Goal: Check status: Check status

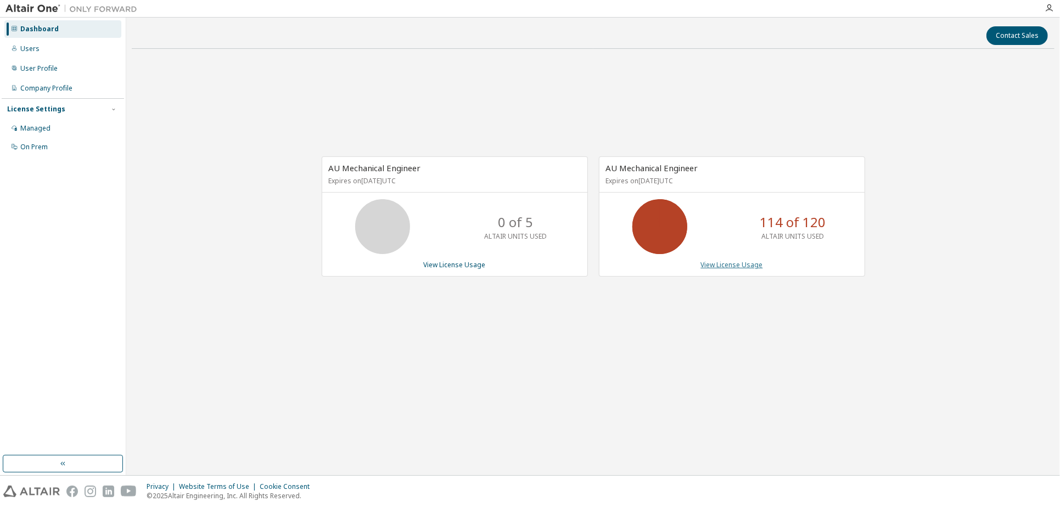
click at [738, 266] on link "View License Usage" at bounding box center [732, 264] width 62 height 9
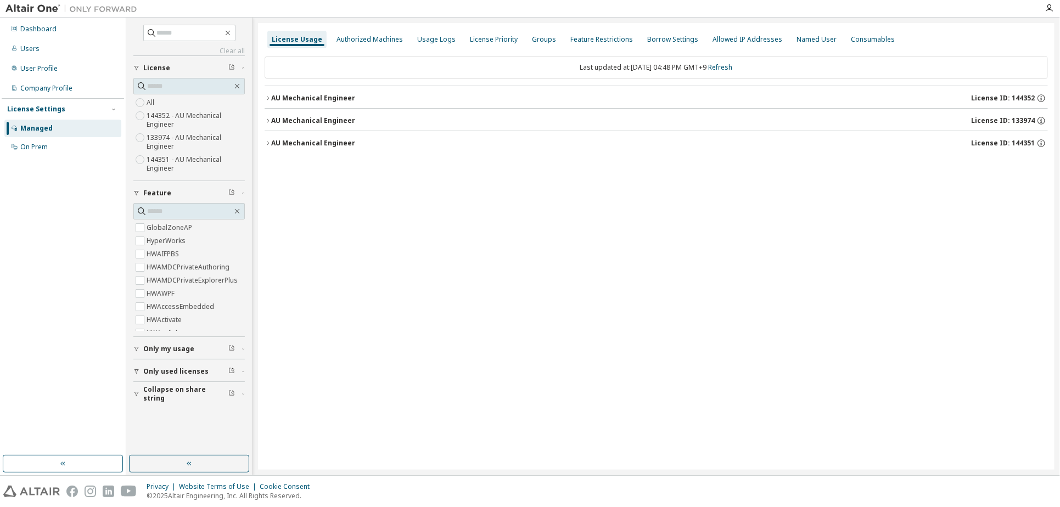
click at [340, 102] on div "AU Mechanical Engineer" at bounding box center [313, 98] width 84 height 9
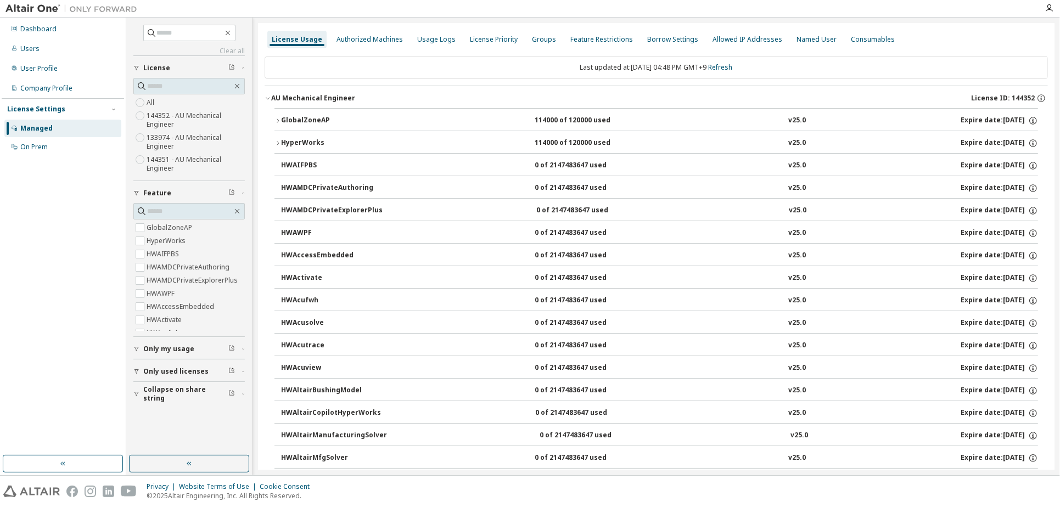
click at [332, 122] on div "GlobalZoneAP" at bounding box center [330, 121] width 99 height 10
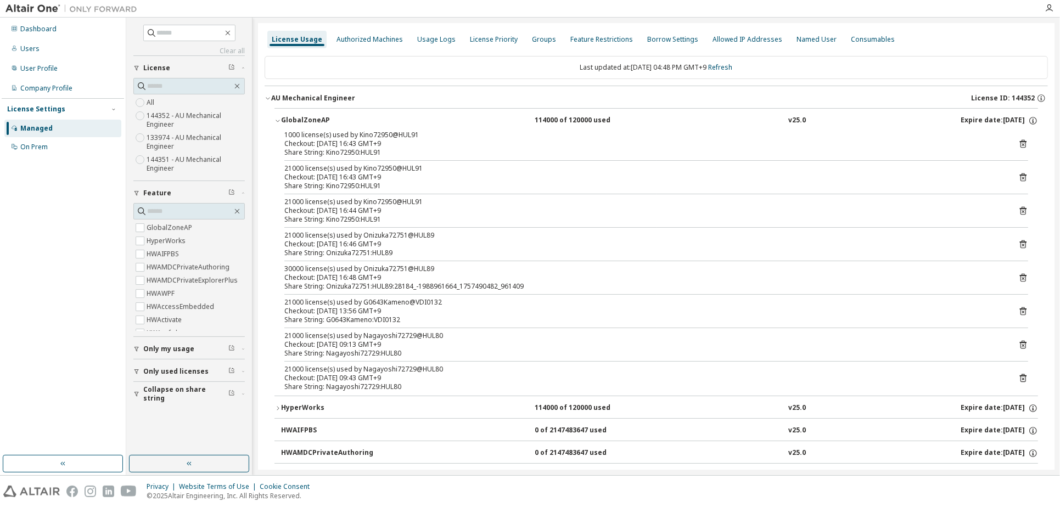
click at [429, 313] on div "Checkout: [DATE] 13:56 GMT+9" at bounding box center [642, 311] width 717 height 9
click at [352, 283] on div "Share String: Onizuka72751:HUL89:28184_-1988961664_1757490482_961409" at bounding box center [642, 286] width 717 height 9
click at [336, 408] on div "HyperWorks" at bounding box center [330, 408] width 99 height 10
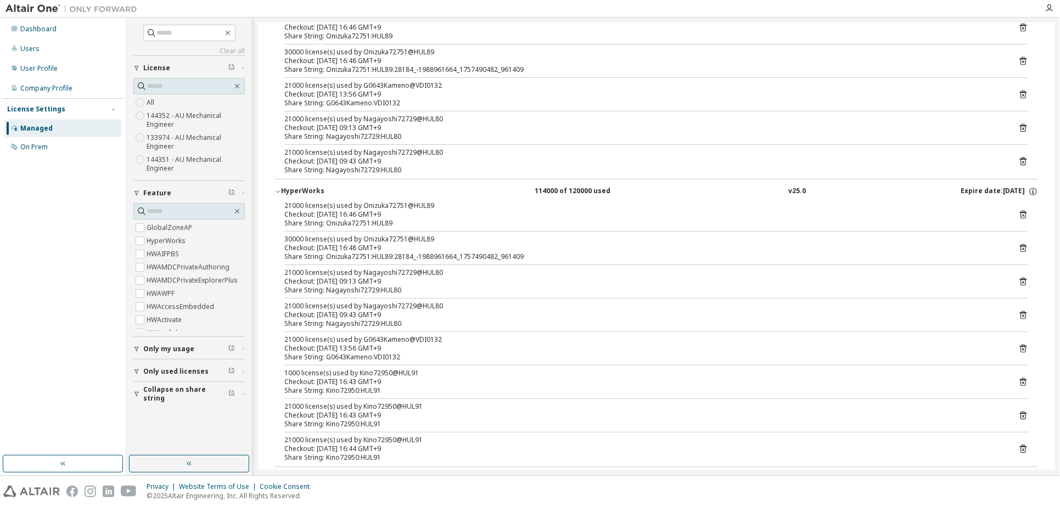
scroll to position [244, 0]
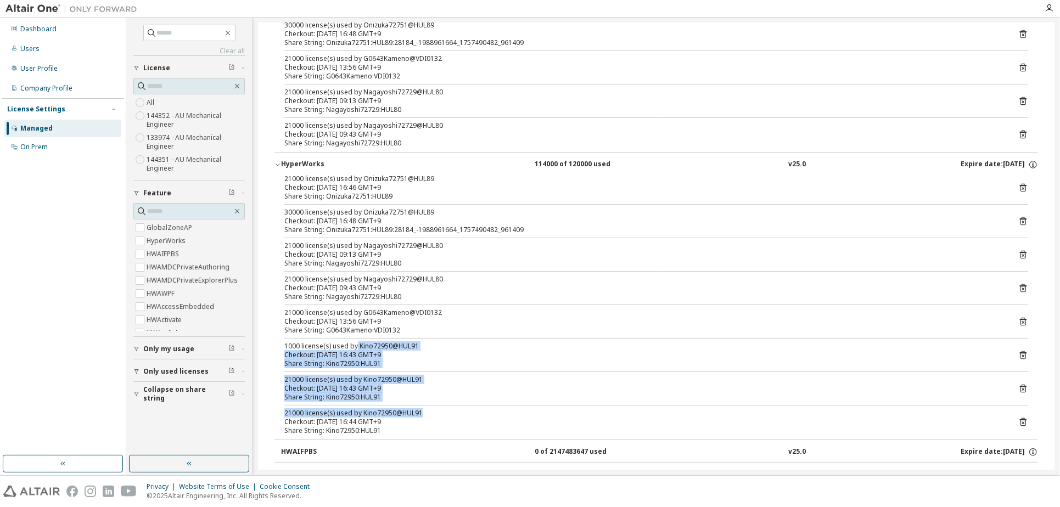
drag, startPoint x: 423, startPoint y: 412, endPoint x: 355, endPoint y: 345, distance: 95.1
click at [355, 345] on div "21000 license(s) used by Onizuka72751@HUL89 Checkout: [DATE] 16:46 GMT+9 Share …" at bounding box center [655, 307] width 763 height 265
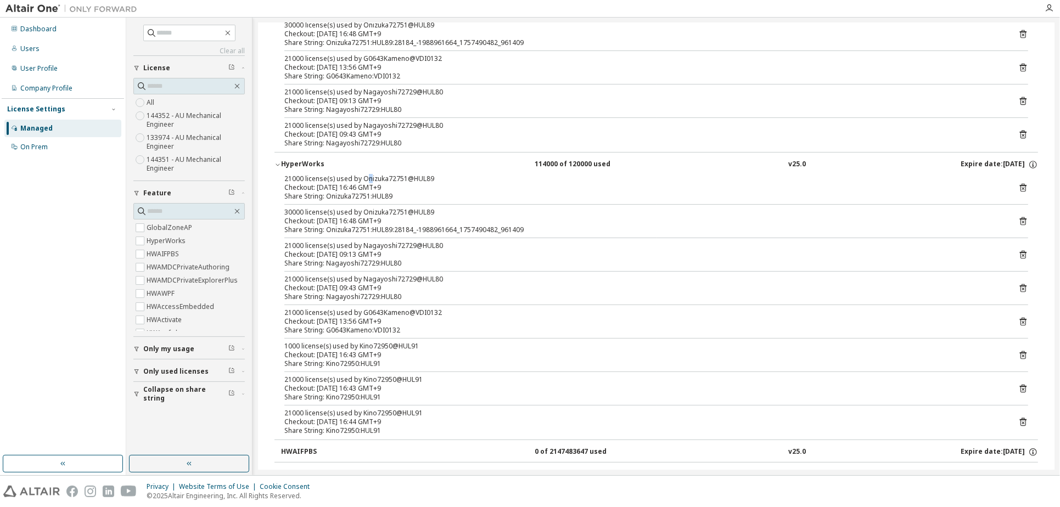
drag, startPoint x: 355, startPoint y: 345, endPoint x: 368, endPoint y: 178, distance: 167.4
click at [368, 178] on div "21000 license(s) used by Onizuka72751@HUL89" at bounding box center [642, 179] width 717 height 9
drag, startPoint x: 368, startPoint y: 178, endPoint x: 379, endPoint y: 248, distance: 71.1
click at [379, 248] on div "21000 license(s) used by Nagayoshi72729@HUL80" at bounding box center [642, 245] width 717 height 9
drag, startPoint x: 379, startPoint y: 248, endPoint x: 378, endPoint y: 314, distance: 65.9
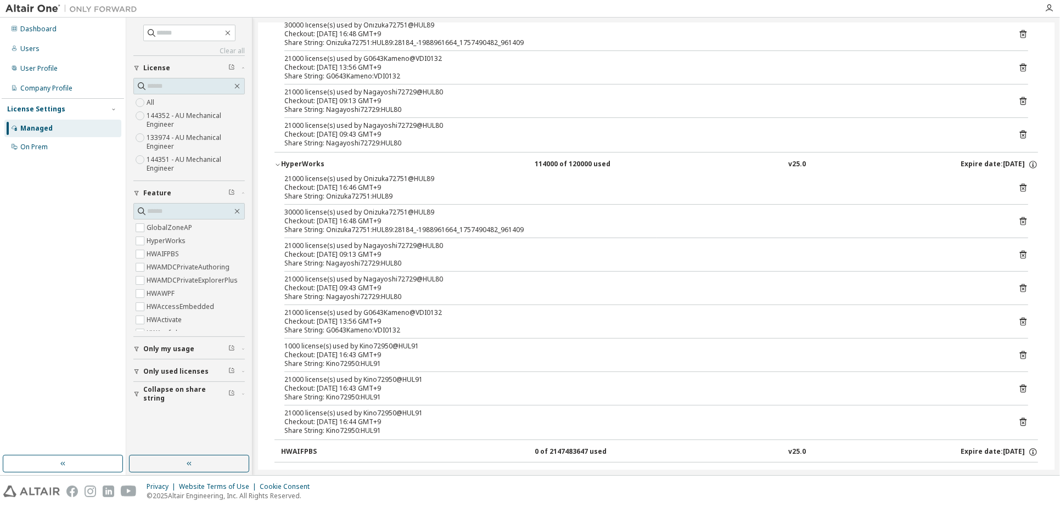
click at [374, 310] on div "21000 license(s) used by G0643Kameno@VDI0132" at bounding box center [642, 312] width 717 height 9
click at [370, 352] on div "Checkout: [DATE] 16:43 GMT+9" at bounding box center [642, 355] width 717 height 9
click at [466, 230] on div "Share String: Onizuka72751:HUL89:28184_-1988961664_1757490482_961409" at bounding box center [642, 230] width 717 height 9
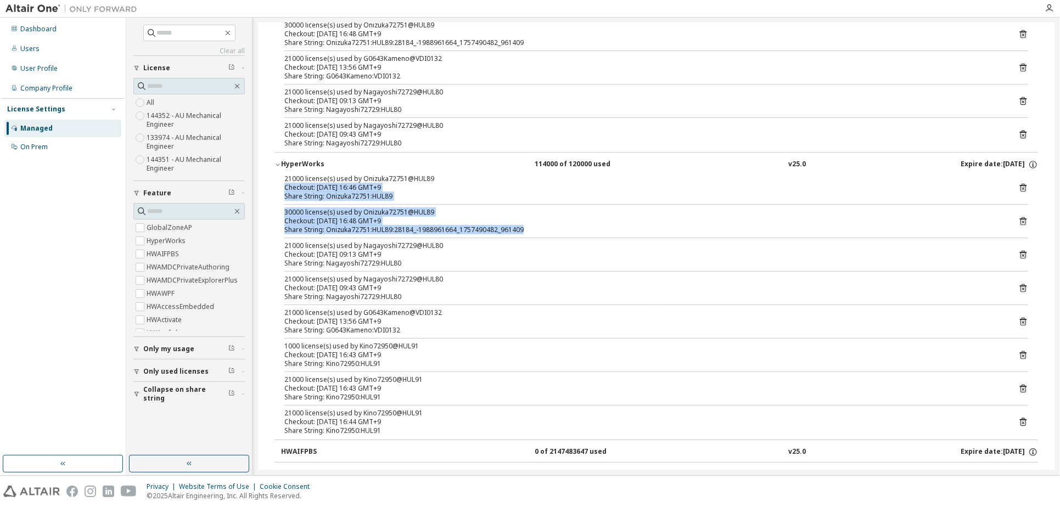
drag, startPoint x: 529, startPoint y: 229, endPoint x: 274, endPoint y: 184, distance: 259.2
click at [274, 184] on div "21000 license(s) used by Onizuka72751@HUL89 Checkout: [DATE] 16:46 GMT+9 Share …" at bounding box center [655, 307] width 763 height 265
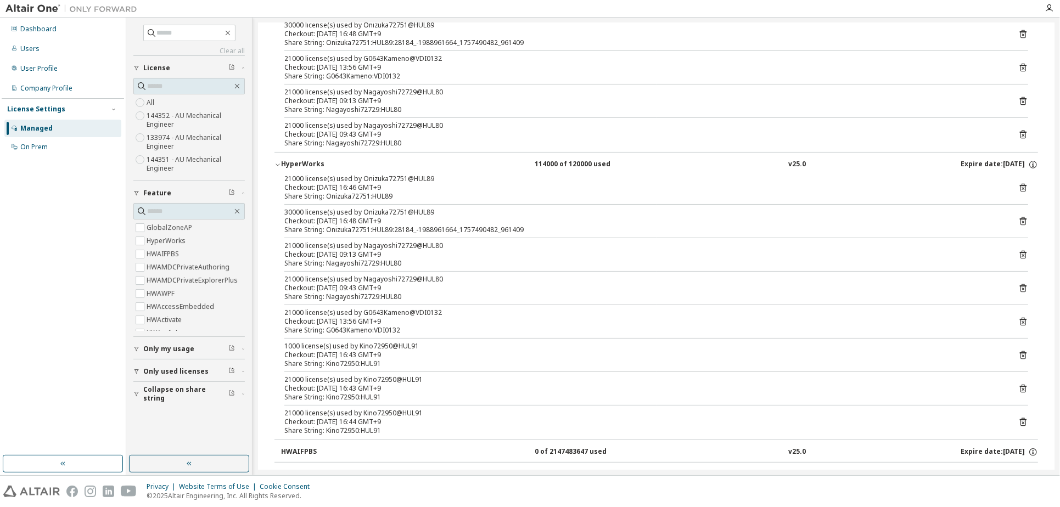
drag, startPoint x: 274, startPoint y: 184, endPoint x: 338, endPoint y: 305, distance: 136.5
click at [336, 306] on div "21000 license(s) used by Onizuka72751@HUL89 Checkout: [DATE] 16:46 GMT+9 Share …" at bounding box center [655, 307] width 763 height 265
click at [388, 228] on div "Share String: Onizuka72751:HUL89:28184_-1988961664_1757490482_961409" at bounding box center [642, 230] width 717 height 9
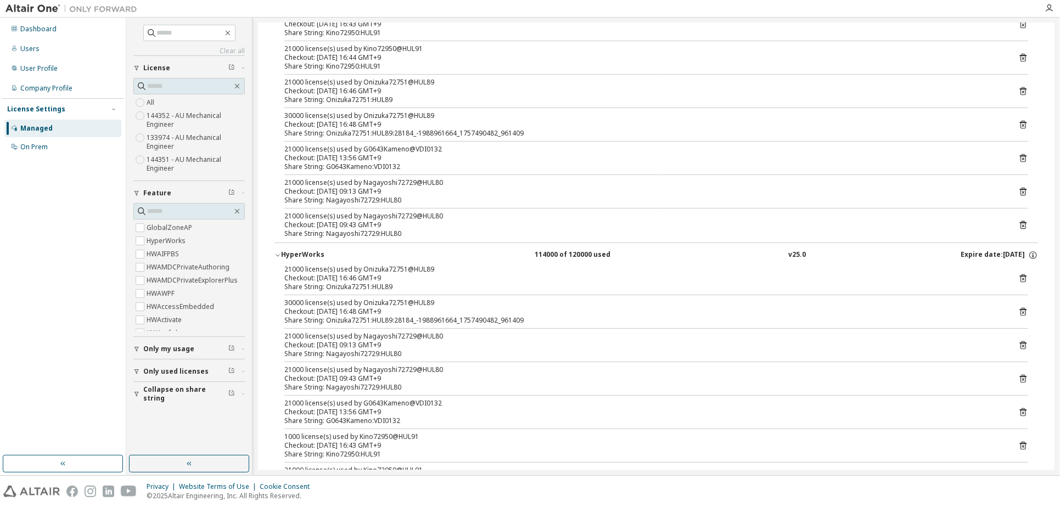
scroll to position [0, 0]
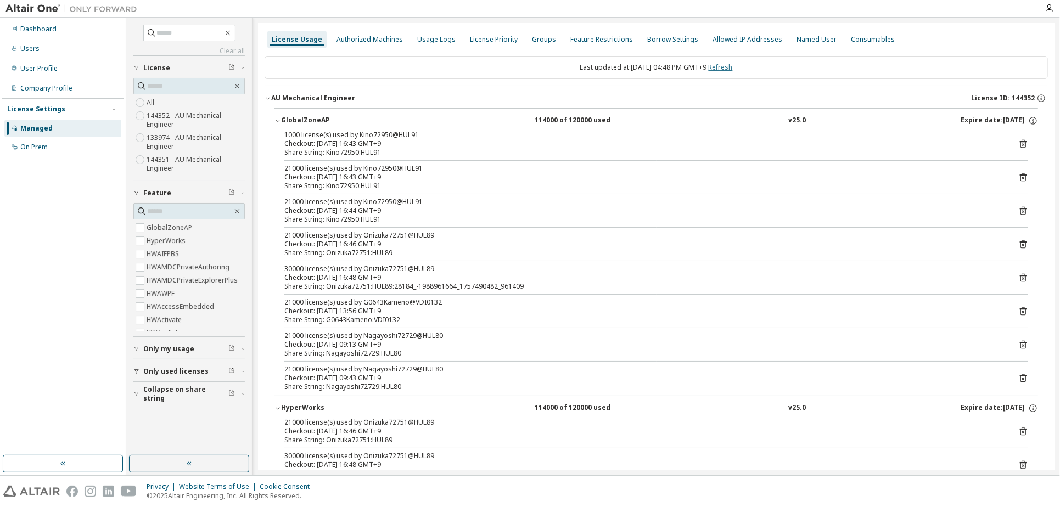
click at [725, 68] on link "Refresh" at bounding box center [720, 67] width 24 height 9
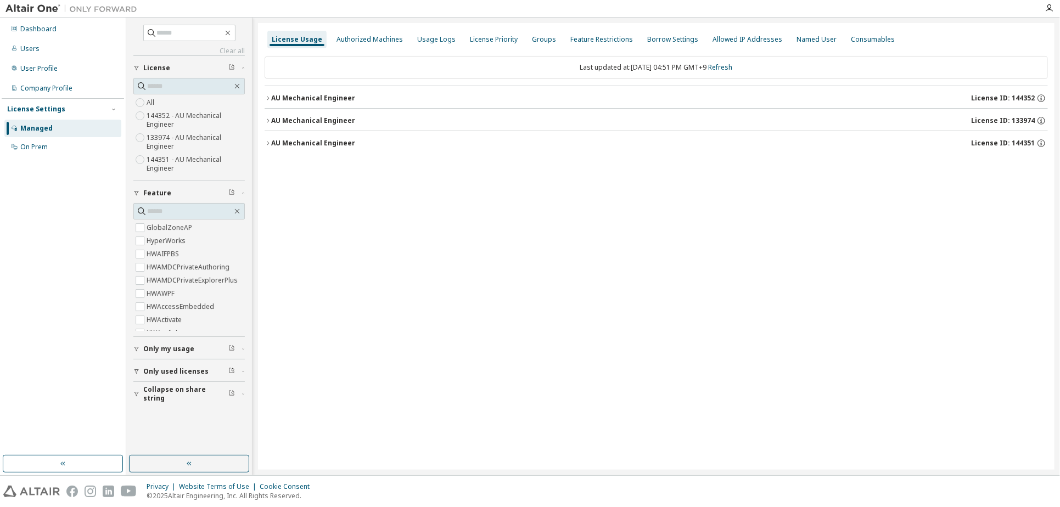
click at [324, 104] on button "AU Mechanical Engineer License ID: 144352" at bounding box center [656, 98] width 783 height 24
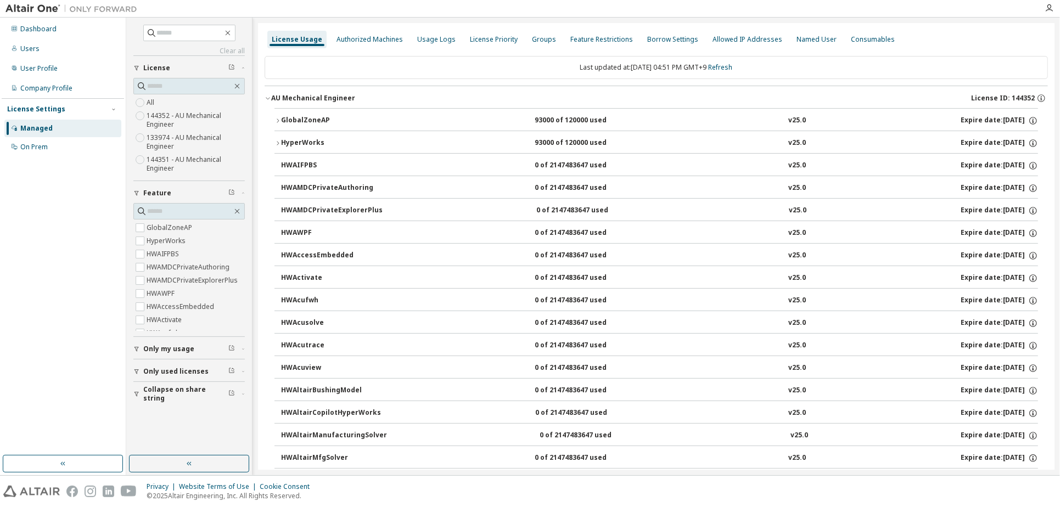
click at [338, 123] on div "GlobalZoneAP" at bounding box center [330, 121] width 99 height 10
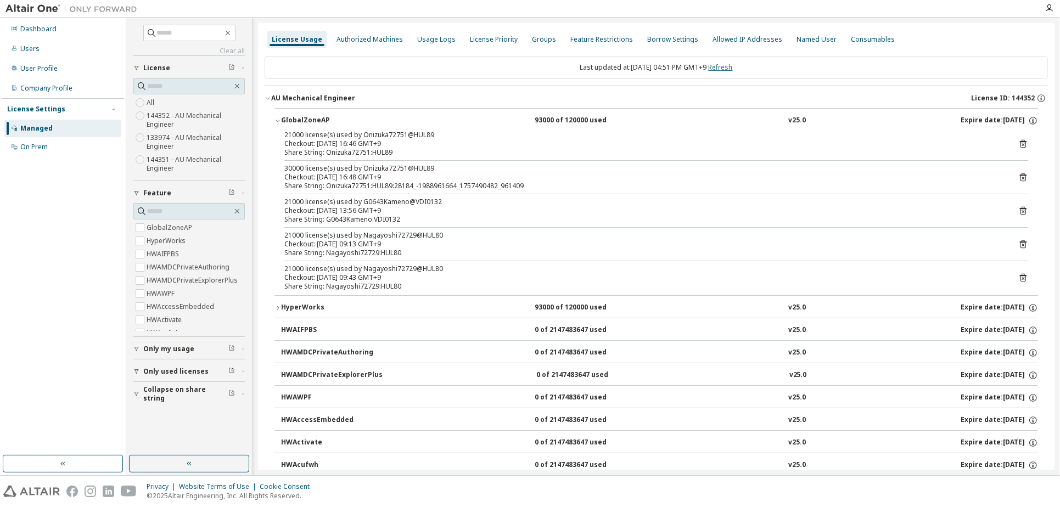
click at [733, 64] on link "Refresh" at bounding box center [720, 67] width 24 height 9
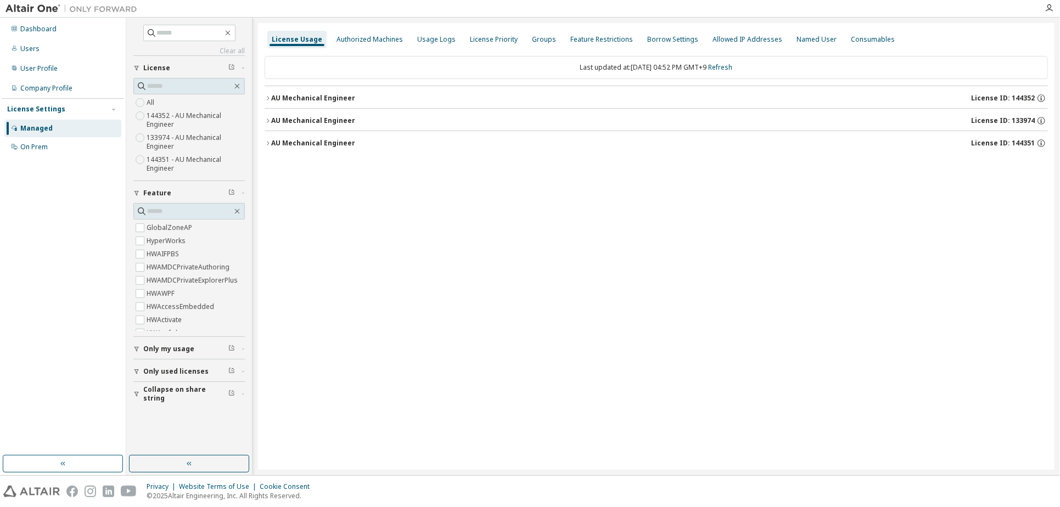
click at [353, 106] on button "AU Mechanical Engineer License ID: 144352" at bounding box center [656, 98] width 783 height 24
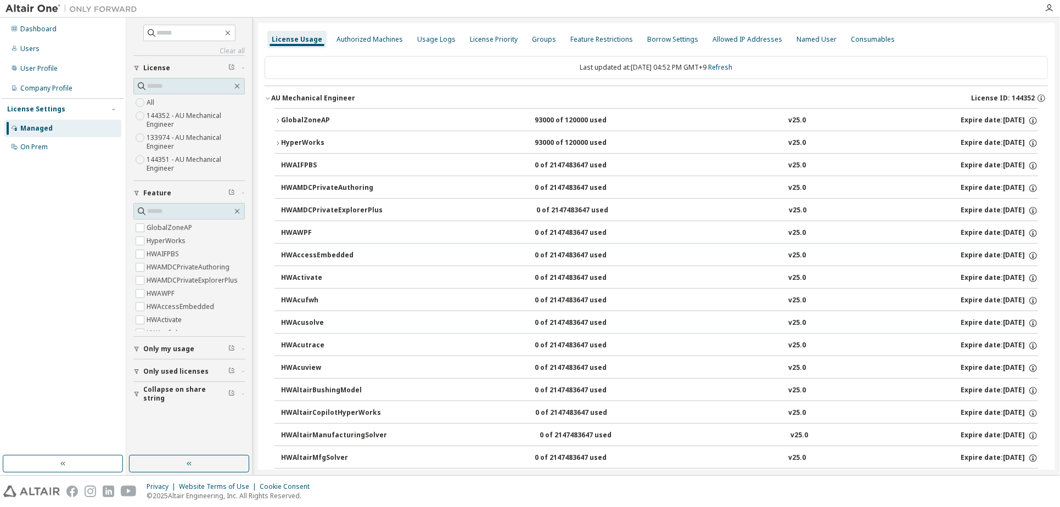
click at [352, 123] on div "GlobalZoneAP" at bounding box center [330, 121] width 99 height 10
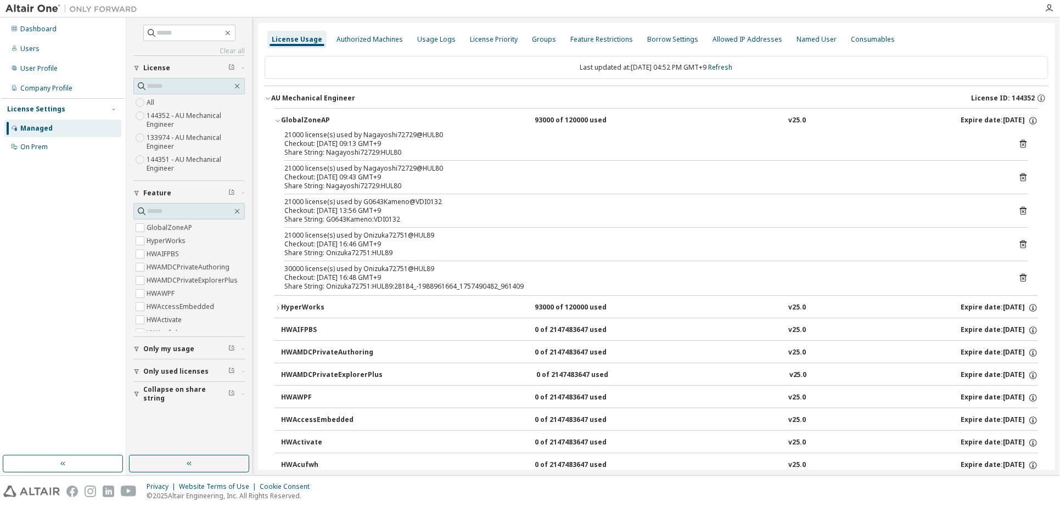
click at [402, 275] on div "Checkout: [DATE] 16:48 GMT+9" at bounding box center [642, 277] width 717 height 9
click at [458, 243] on div "Checkout: [DATE] 16:46 GMT+9" at bounding box center [642, 244] width 717 height 9
click at [1022, 244] on icon at bounding box center [1023, 244] width 10 height 10
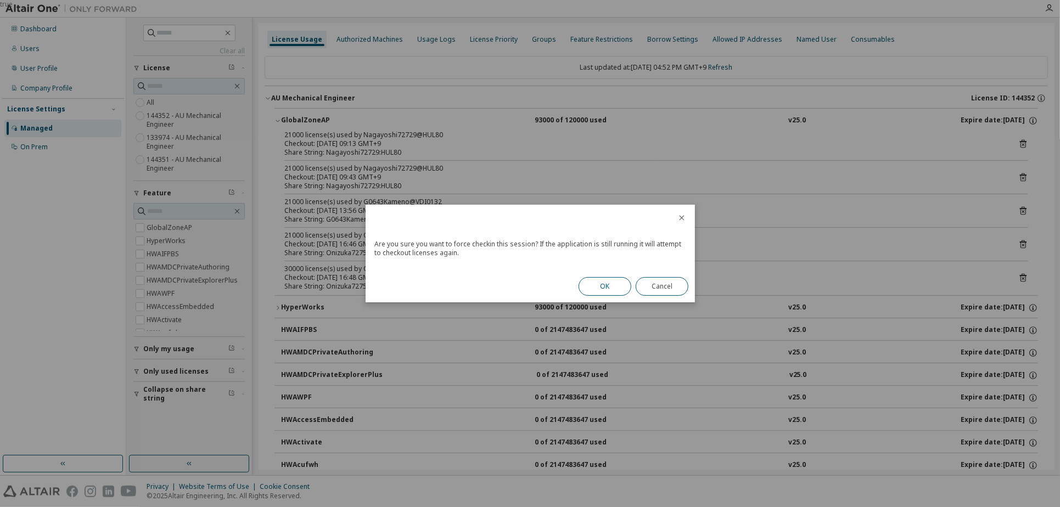
click at [600, 284] on button "OK" at bounding box center [604, 286] width 53 height 19
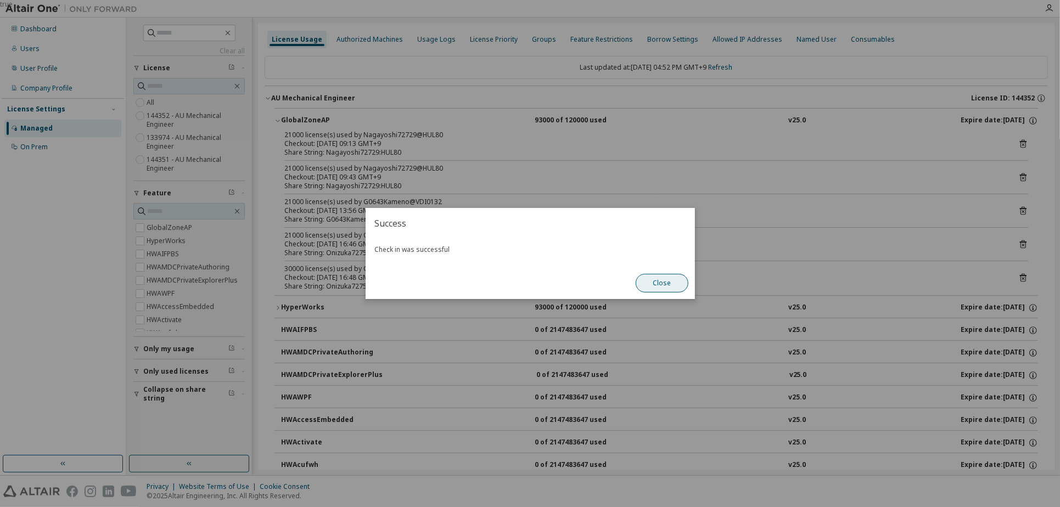
click at [661, 288] on button "Close" at bounding box center [662, 283] width 53 height 19
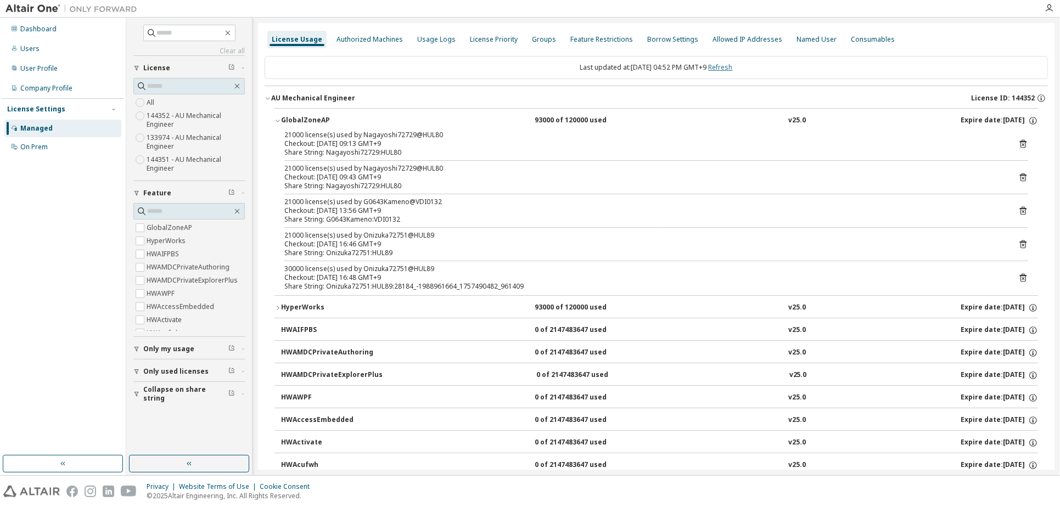
click at [733, 68] on link "Refresh" at bounding box center [720, 67] width 24 height 9
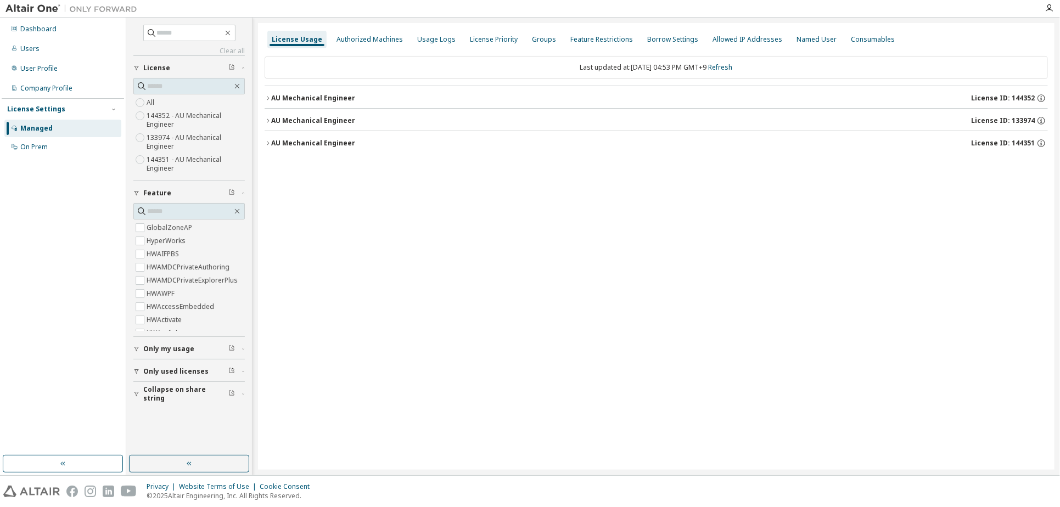
click at [302, 99] on div "AU Mechanical Engineer" at bounding box center [313, 98] width 84 height 9
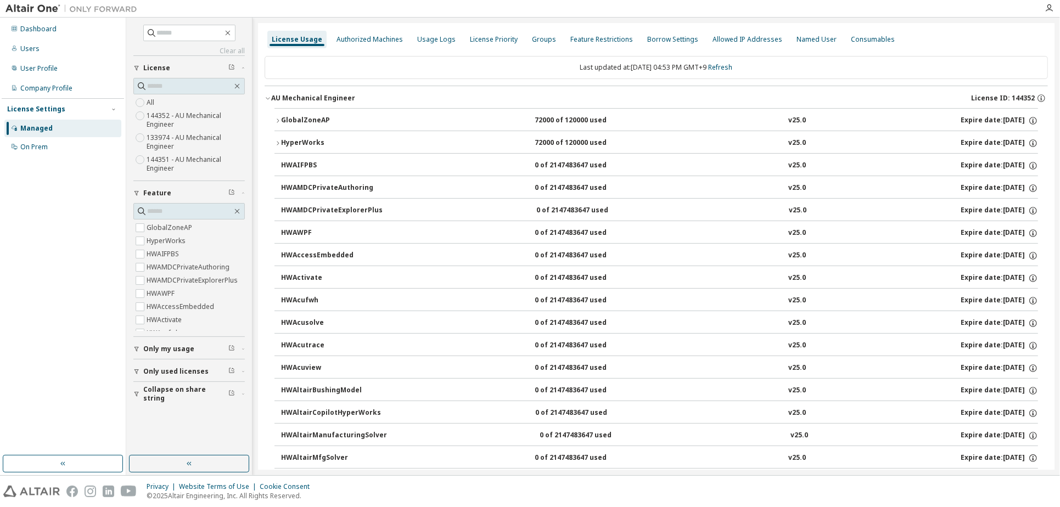
click at [305, 121] on div "GlobalZoneAP" at bounding box center [330, 121] width 99 height 10
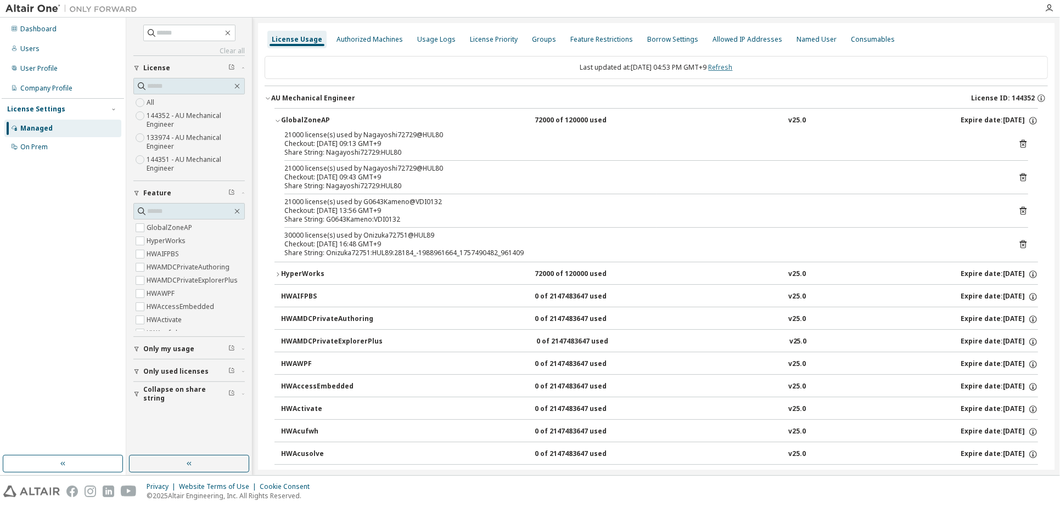
click at [730, 68] on link "Refresh" at bounding box center [720, 67] width 24 height 9
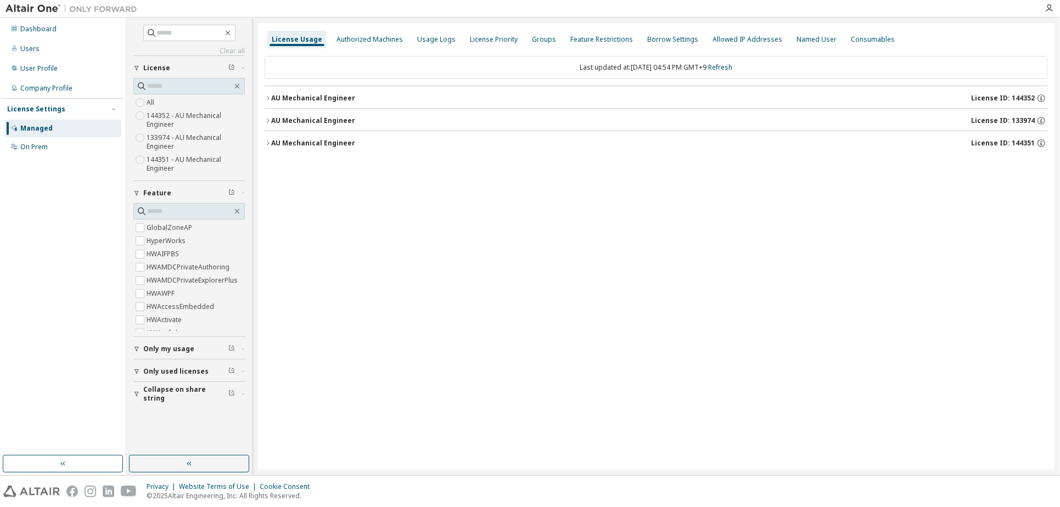
click at [294, 97] on div "AU Mechanical Engineer" at bounding box center [313, 98] width 84 height 9
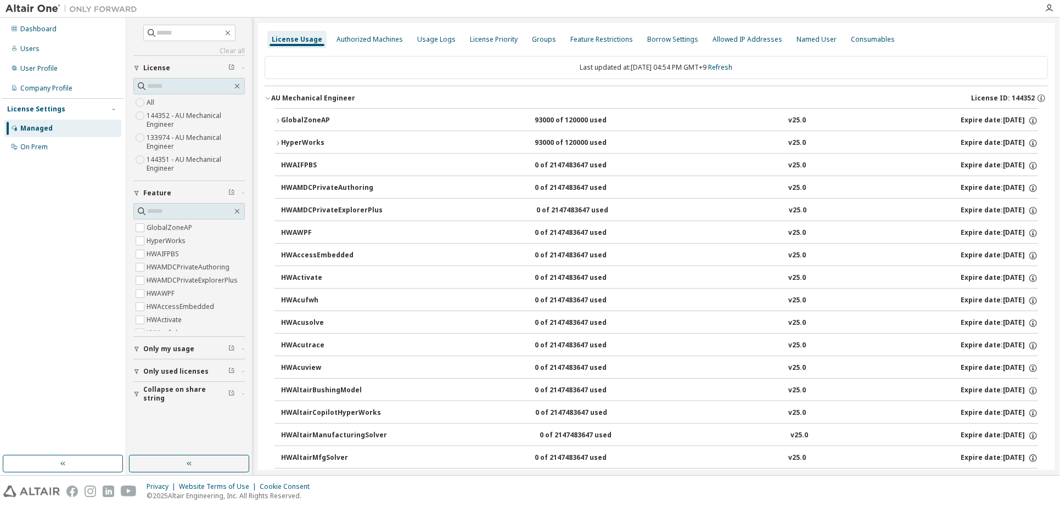
click at [288, 119] on div "GlobalZoneAP" at bounding box center [330, 121] width 99 height 10
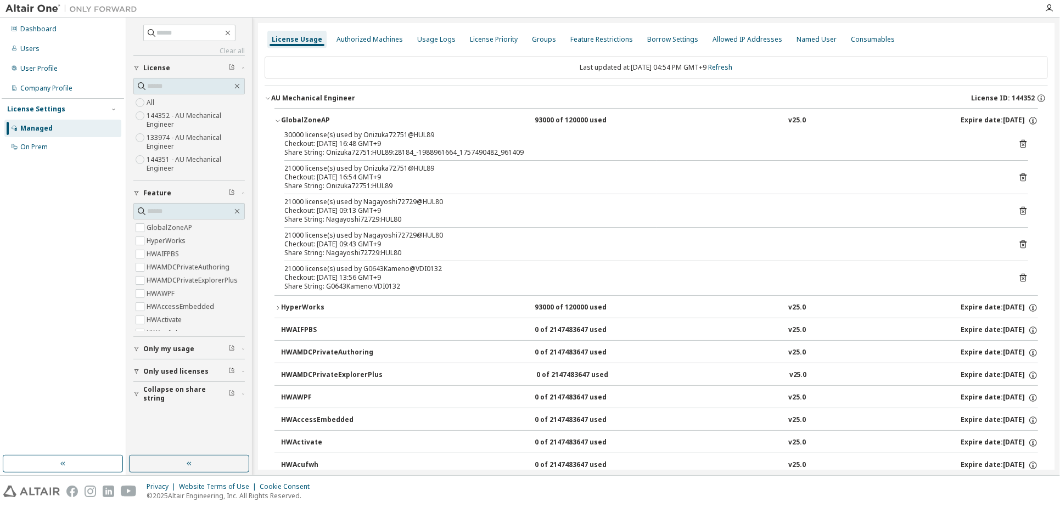
click at [427, 150] on div "Share String: Onizuka72751:HUL89:28184_-1988961664_1757490482_961409" at bounding box center [642, 152] width 717 height 9
click at [727, 66] on link "Refresh" at bounding box center [720, 67] width 24 height 9
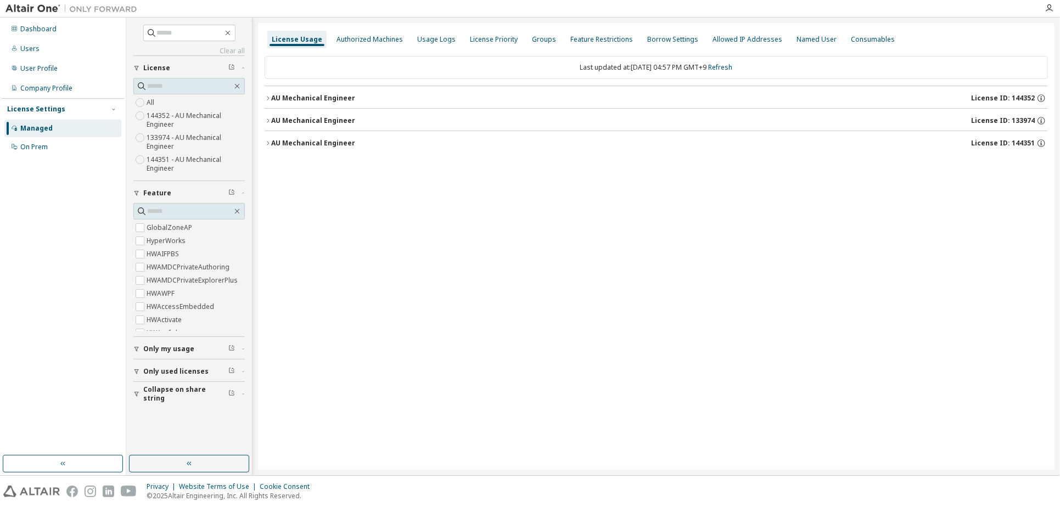
click at [322, 103] on div "AU Mechanical Engineer License ID: 144352" at bounding box center [659, 98] width 777 height 10
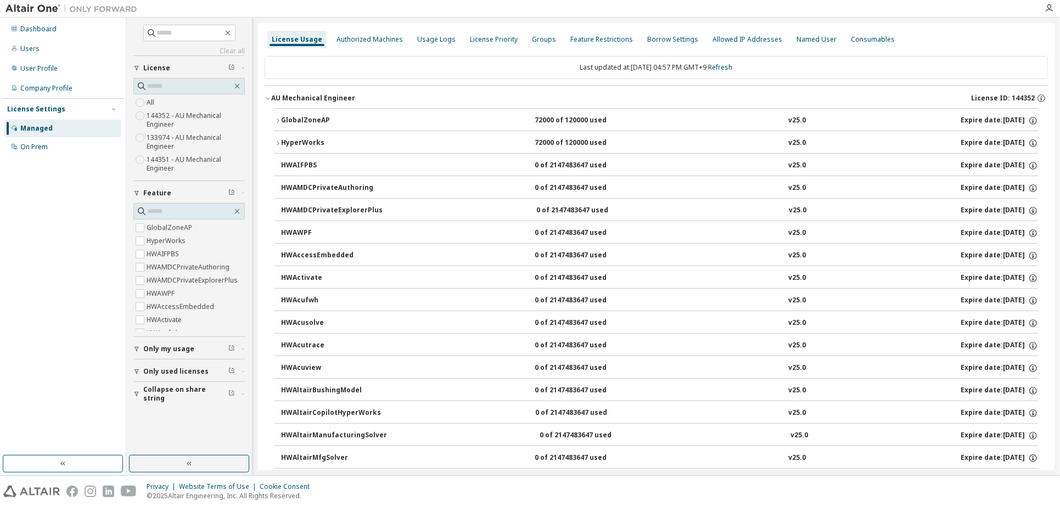
click at [308, 127] on button "GlobalZoneAP 72000 of 120000 used v25.0 Expire date: [DATE]" at bounding box center [655, 121] width 763 height 24
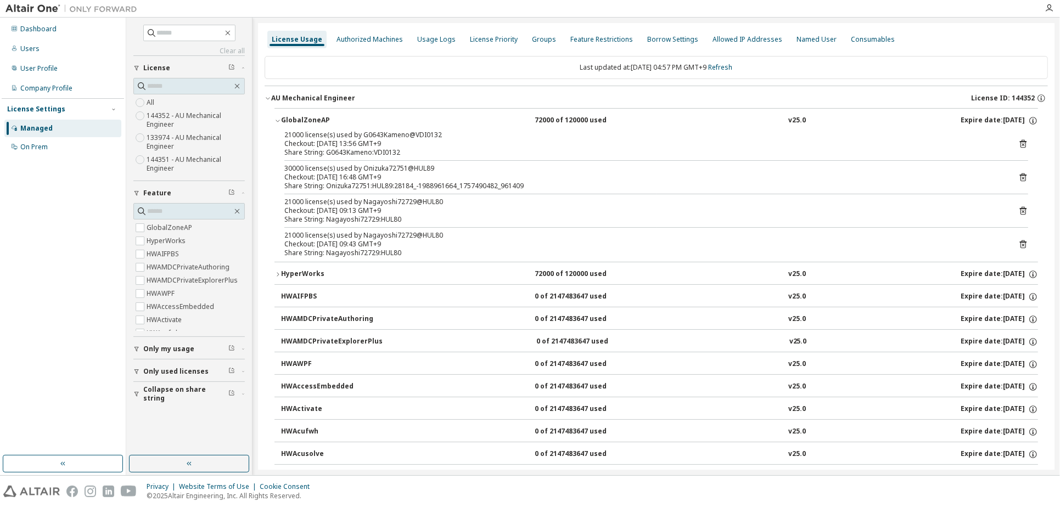
click at [729, 71] on div "Last updated at: [DATE] 04:57 PM GMT+9 Refresh" at bounding box center [656, 67] width 783 height 23
click at [730, 68] on link "Refresh" at bounding box center [720, 67] width 24 height 9
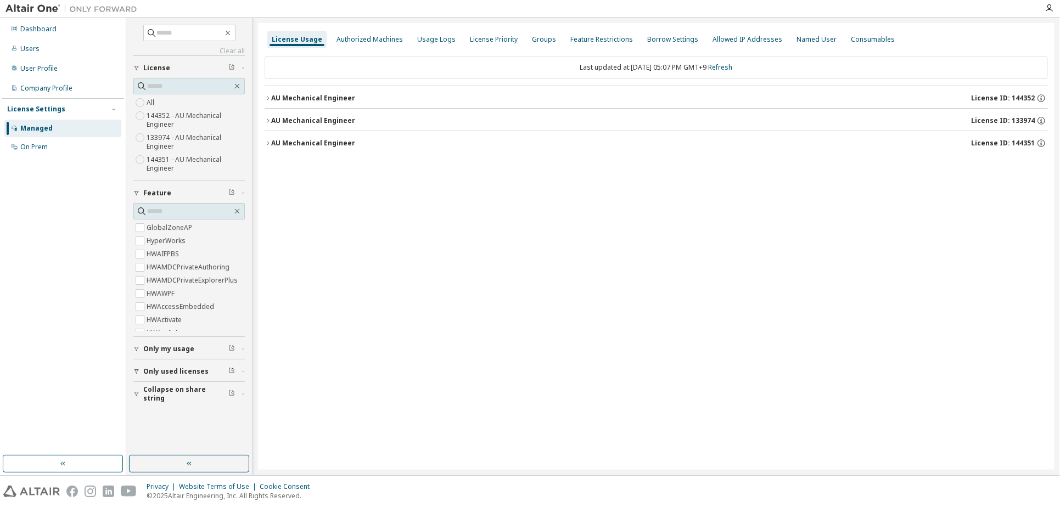
click at [330, 103] on button "AU Mechanical Engineer License ID: 144352" at bounding box center [656, 98] width 783 height 24
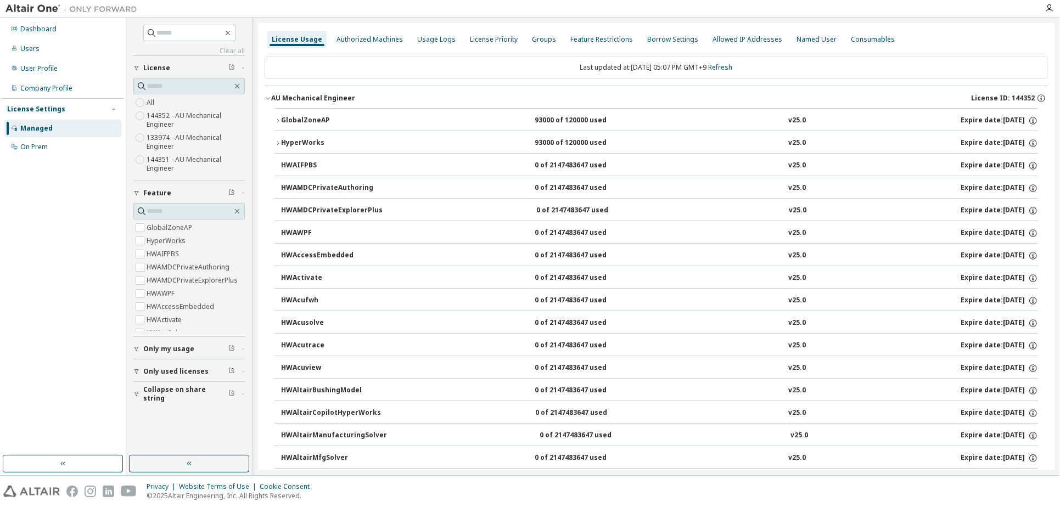
click at [339, 122] on div "GlobalZoneAP" at bounding box center [330, 121] width 99 height 10
